Goal: Navigation & Orientation: Find specific page/section

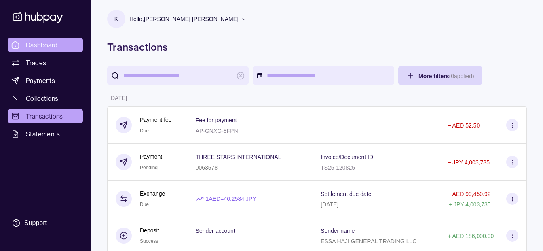
click at [41, 42] on span "Dashboard" at bounding box center [42, 45] width 32 height 10
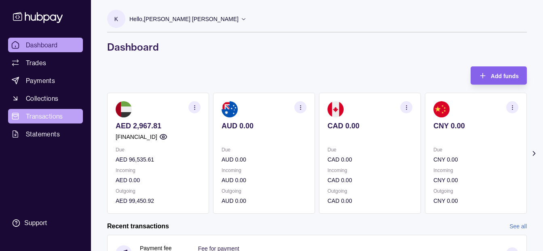
click at [40, 114] on span "Transactions" at bounding box center [44, 116] width 37 height 10
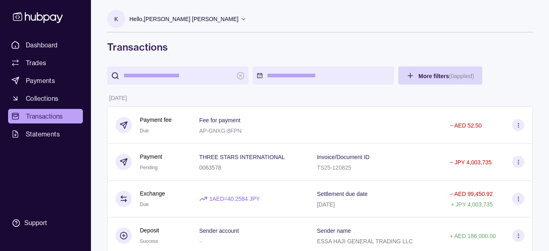
click at [186, 18] on p "Hello, [PERSON_NAME] [PERSON_NAME]" at bounding box center [183, 19] width 109 height 9
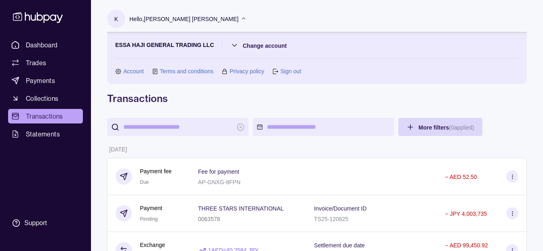
click at [186, 18] on p "Hello, [PERSON_NAME] [PERSON_NAME]" at bounding box center [183, 19] width 109 height 9
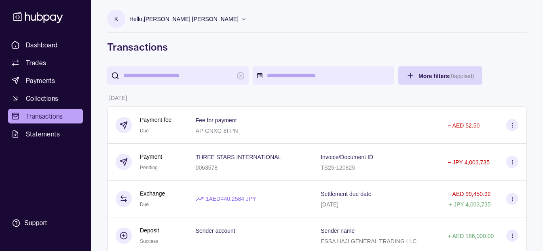
click at [203, 17] on p "Hello, [PERSON_NAME] [PERSON_NAME]" at bounding box center [183, 19] width 109 height 9
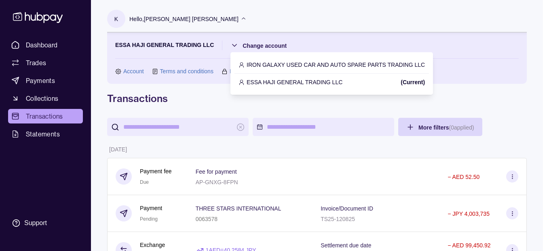
click at [279, 64] on p "IRON GALAXY USED CAR AND AUTO SPARE PARTS TRADING LLC" at bounding box center [336, 64] width 178 height 9
